Goal: Obtain resource: Download file/media

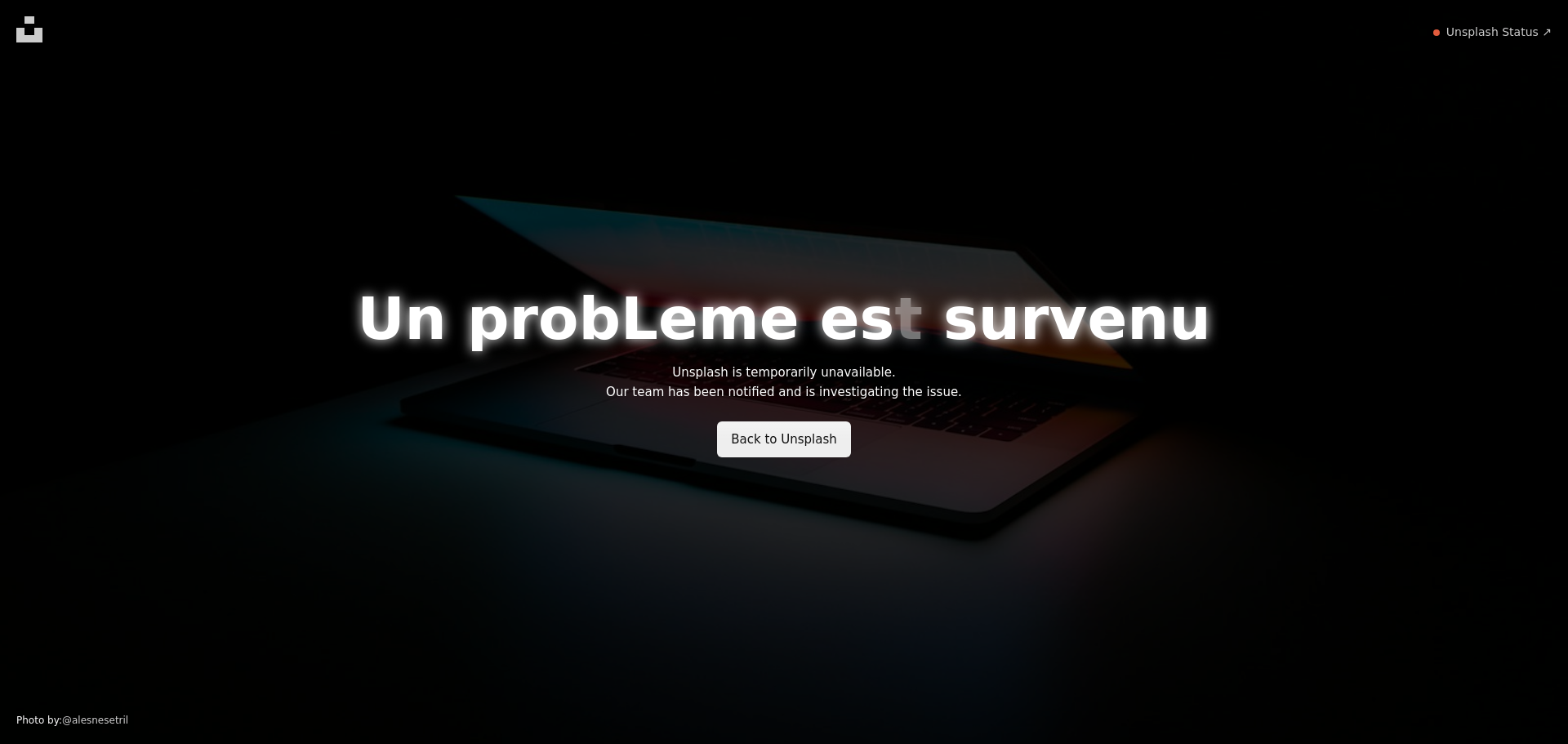
click at [748, 447] on link "Back to Unsplash" at bounding box center [784, 439] width 134 height 36
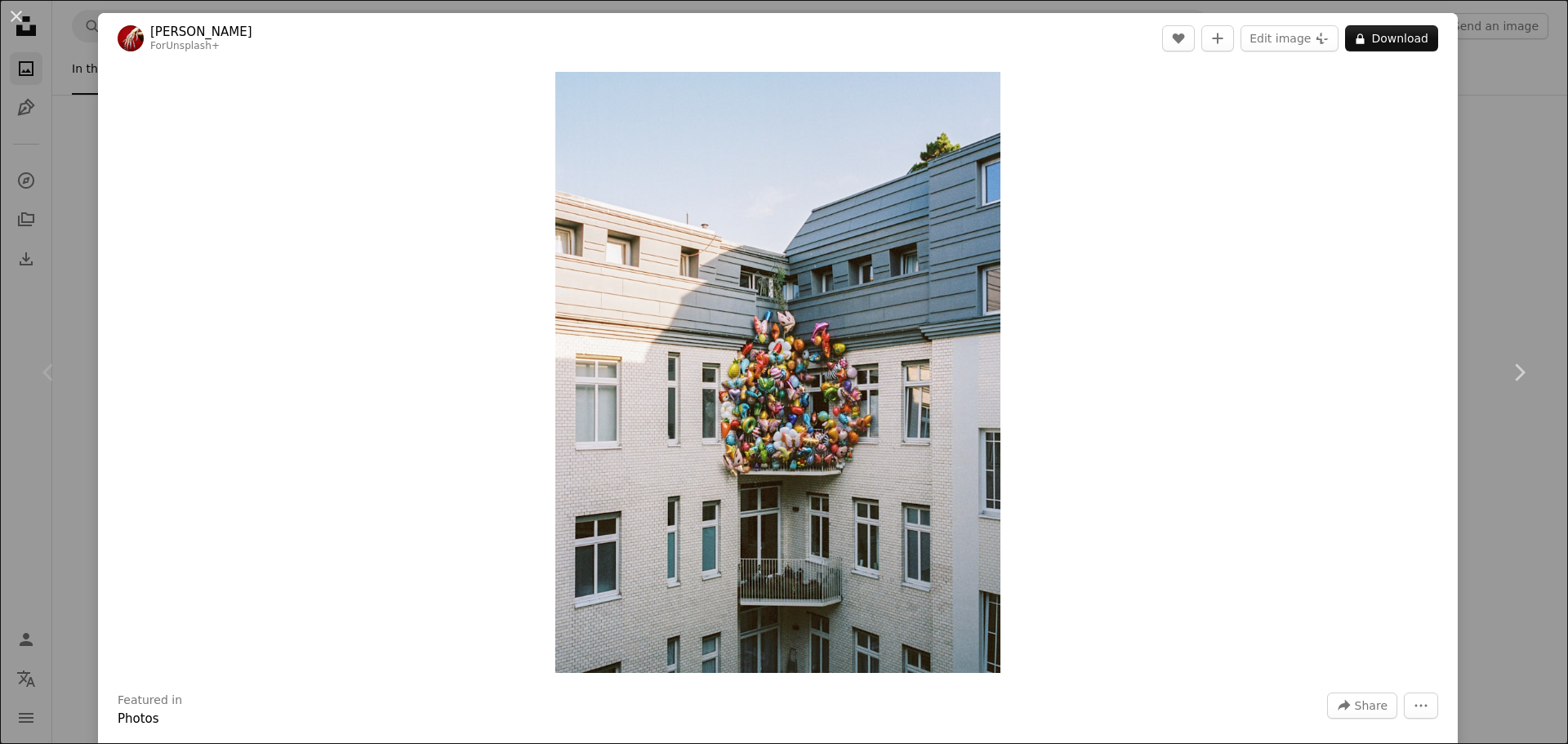
scroll to position [245, 0]
